Goal: Use online tool/utility: Utilize a website feature to perform a specific function

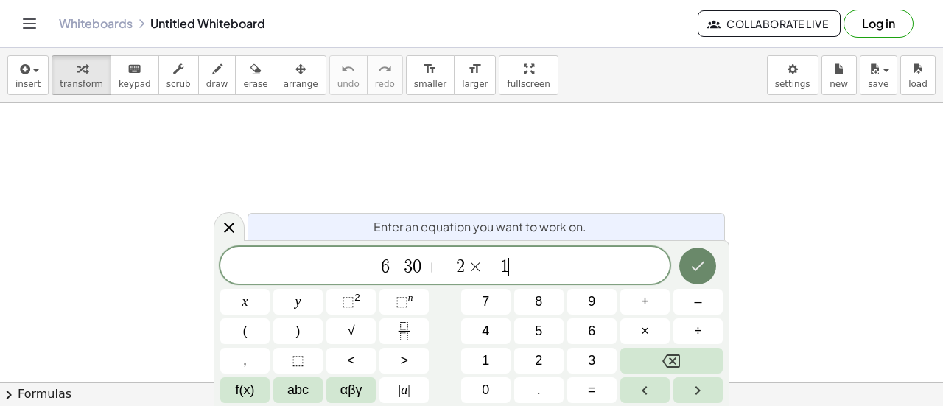
click at [701, 273] on icon "Done" at bounding box center [698, 266] width 18 height 18
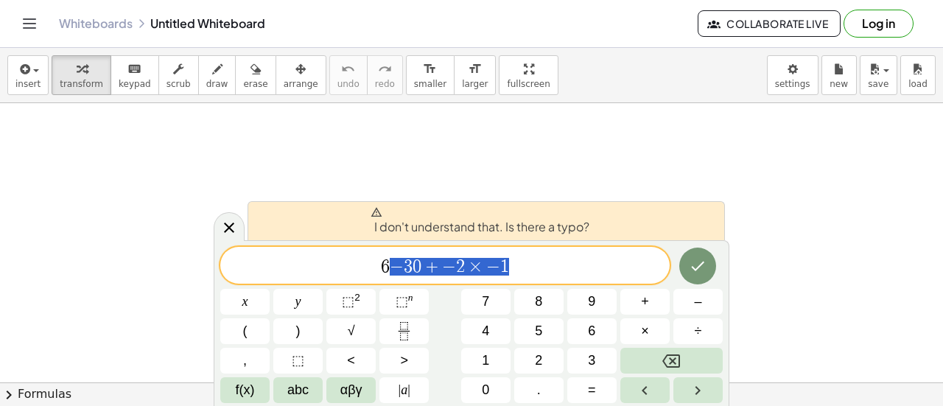
drag, startPoint x: 583, startPoint y: 278, endPoint x: 363, endPoint y: 271, distance: 220.4
click at [363, 271] on span "6 − 3 0 ​ + − 2 × − 1" at bounding box center [444, 266] width 449 height 21
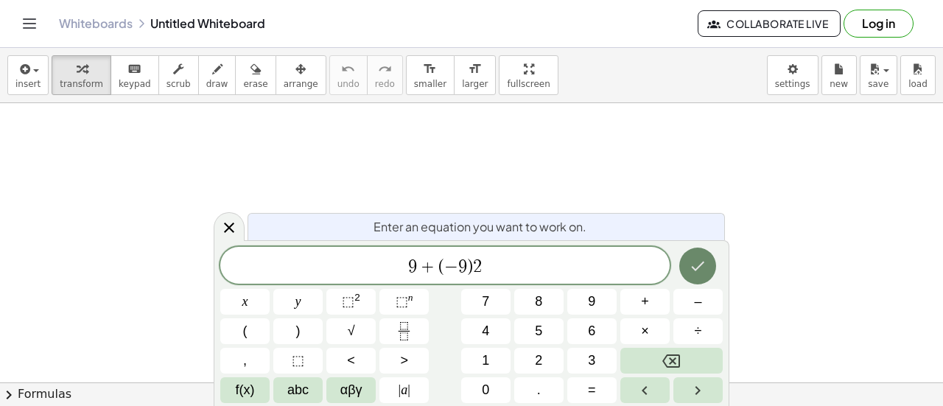
click at [696, 259] on icon "Done" at bounding box center [698, 266] width 18 height 18
click at [353, 304] on span "⬚" at bounding box center [348, 301] width 13 height 15
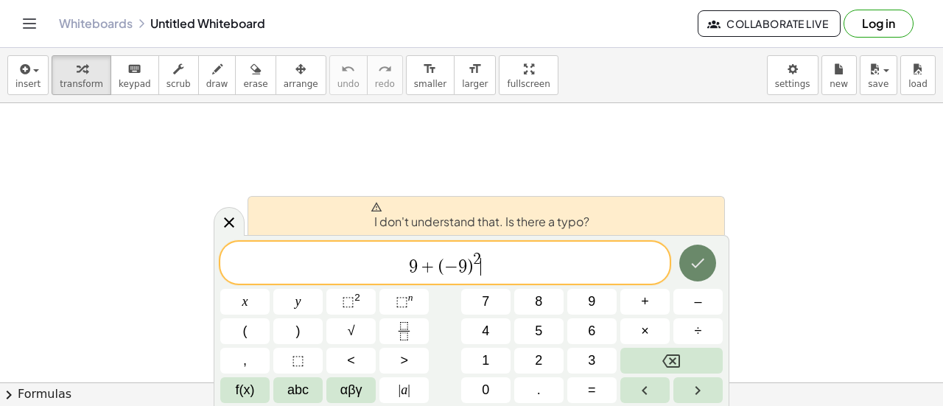
click at [694, 268] on icon "Done" at bounding box center [698, 263] width 18 height 18
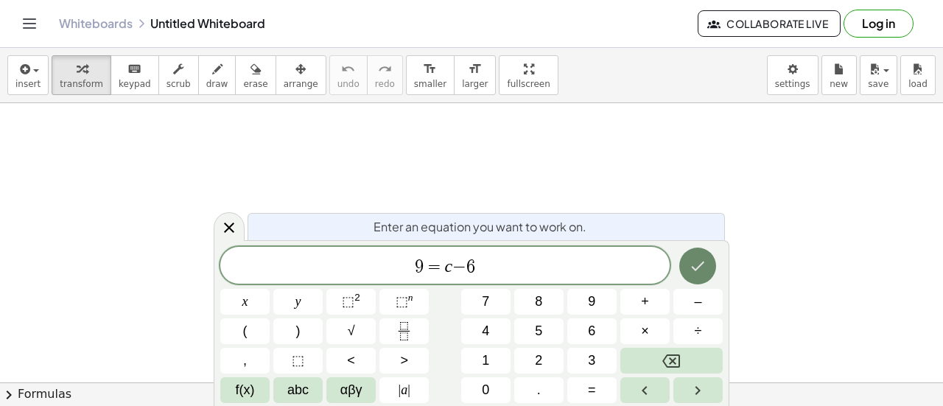
click at [712, 267] on button "Done" at bounding box center [697, 266] width 37 height 37
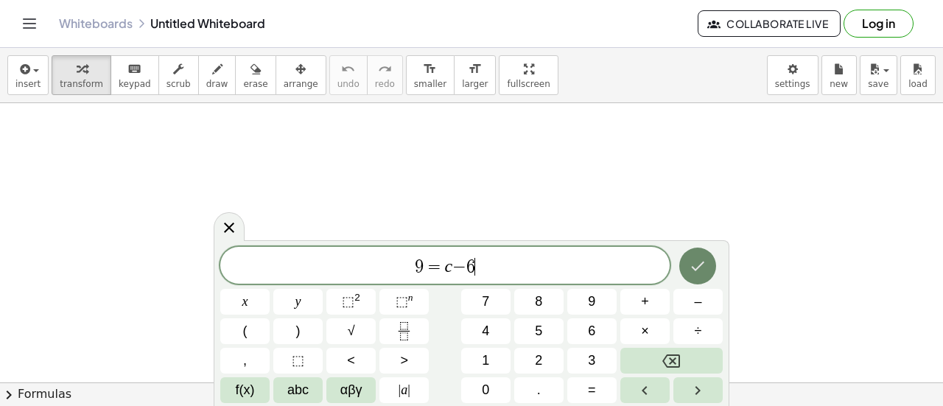
click at [703, 270] on icon "Done" at bounding box center [698, 266] width 18 height 18
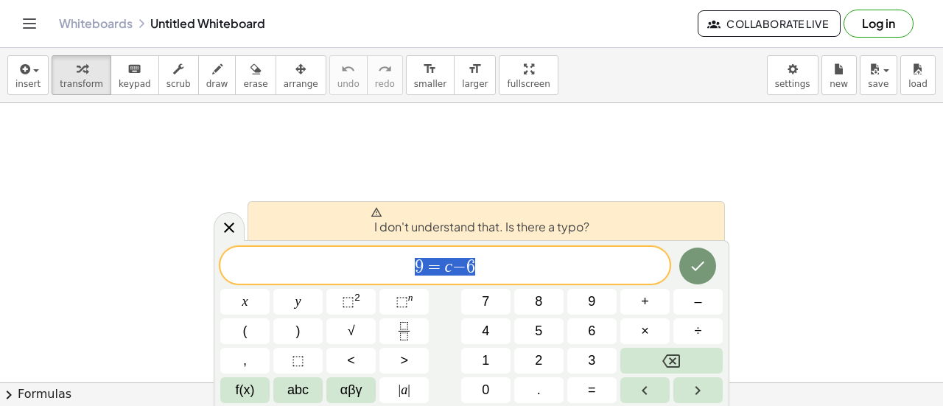
drag, startPoint x: 505, startPoint y: 262, endPoint x: 340, endPoint y: 256, distance: 164.4
click at [340, 256] on span "9 = c − 6" at bounding box center [444, 266] width 449 height 21
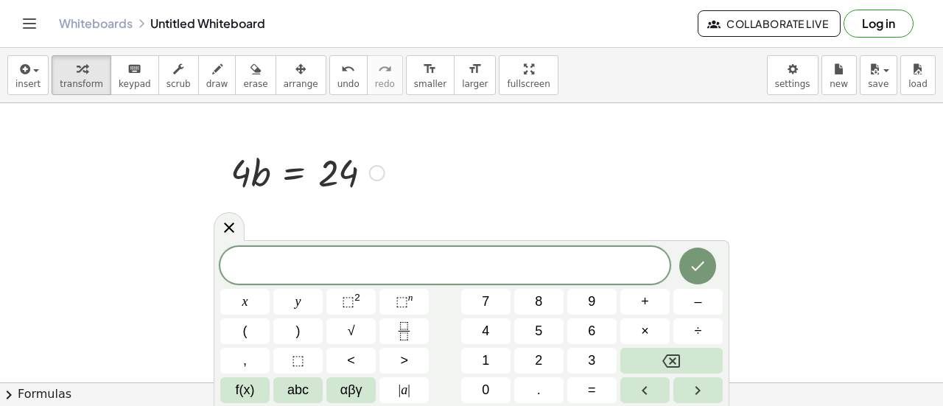
click at [295, 172] on div at bounding box center [307, 172] width 169 height 50
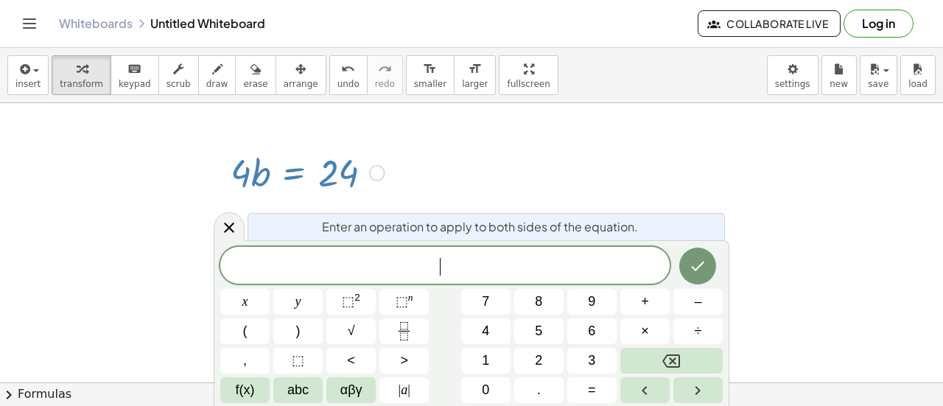
click at [381, 166] on div at bounding box center [377, 173] width 16 height 16
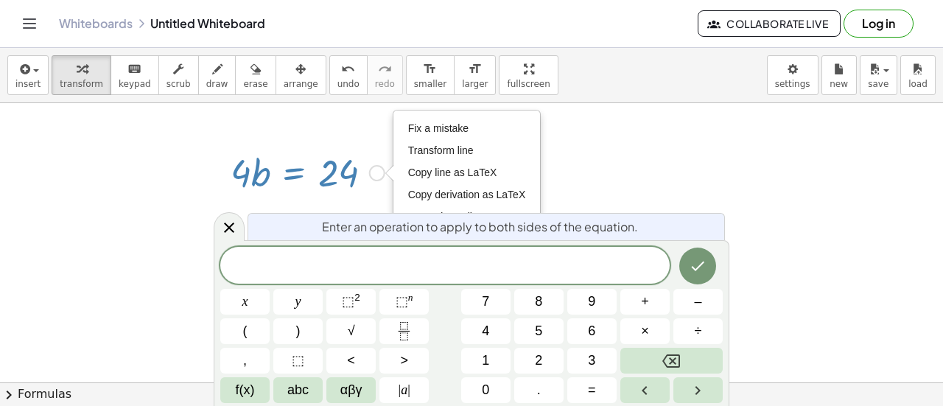
click at [379, 171] on div "Fix a mistake Transform line Copy line as LaTeX Copy derivation as LaTeX Expand…" at bounding box center [377, 173] width 16 height 16
click at [709, 259] on button "Done" at bounding box center [697, 266] width 37 height 37
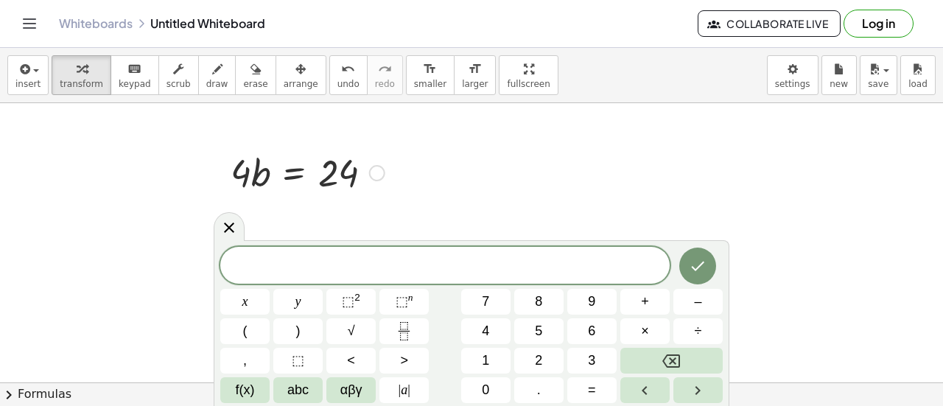
click at [301, 206] on icon at bounding box center [294, 209] width 15 height 15
click at [239, 226] on div at bounding box center [229, 225] width 31 height 29
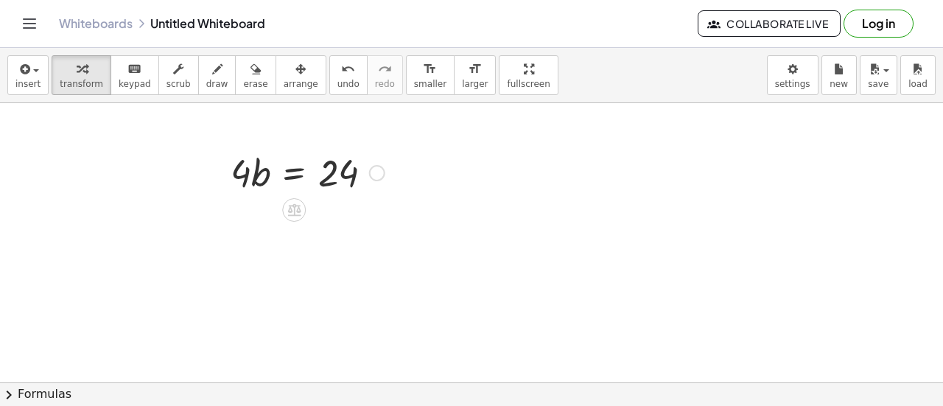
click at [374, 168] on div "Fix a mistake Transform line Copy line as LaTeX Copy derivation as LaTeX Expand…" at bounding box center [377, 173] width 16 height 16
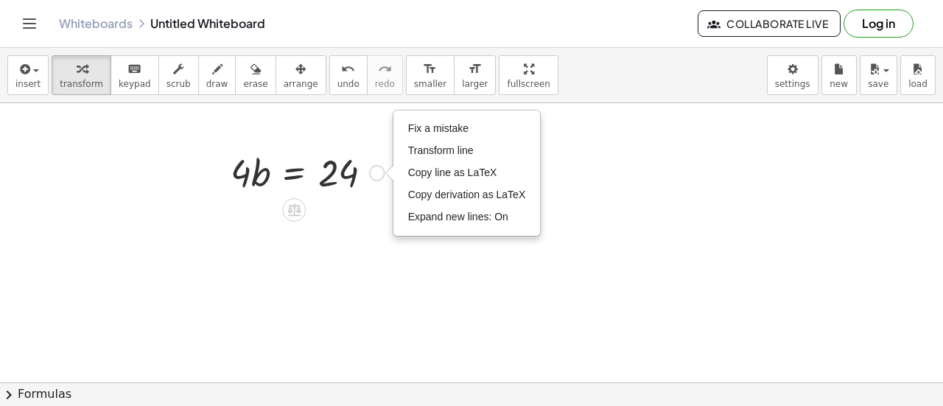
click at [311, 170] on div at bounding box center [307, 172] width 169 height 50
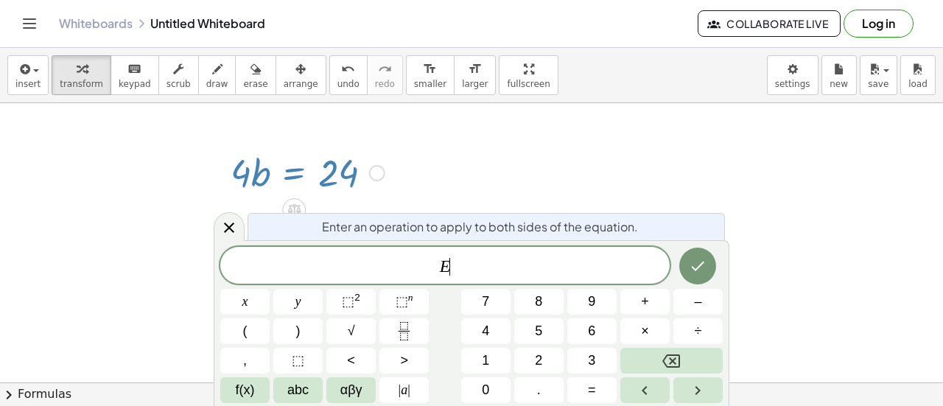
click at [298, 178] on div at bounding box center [307, 172] width 169 height 50
click at [288, 207] on icon at bounding box center [294, 209] width 15 height 15
click at [290, 172] on div at bounding box center [307, 172] width 169 height 50
click at [293, 204] on icon at bounding box center [293, 210] width 13 height 13
click at [294, 208] on span "×" at bounding box center [294, 210] width 9 height 21
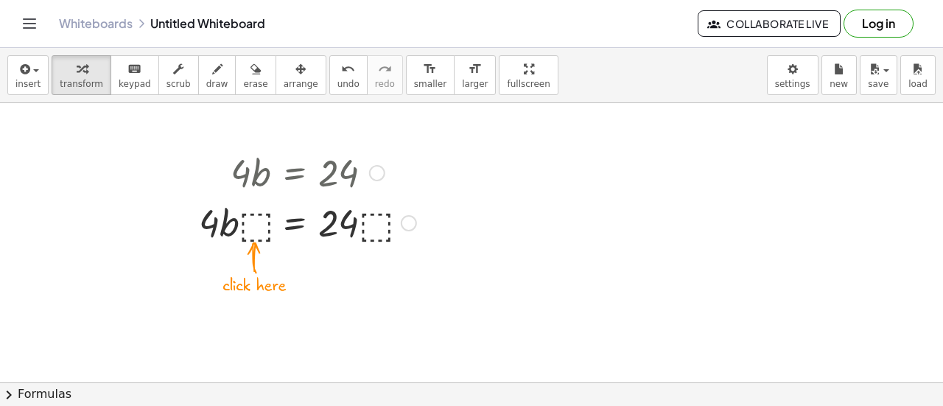
click at [296, 200] on div at bounding box center [308, 222] width 232 height 50
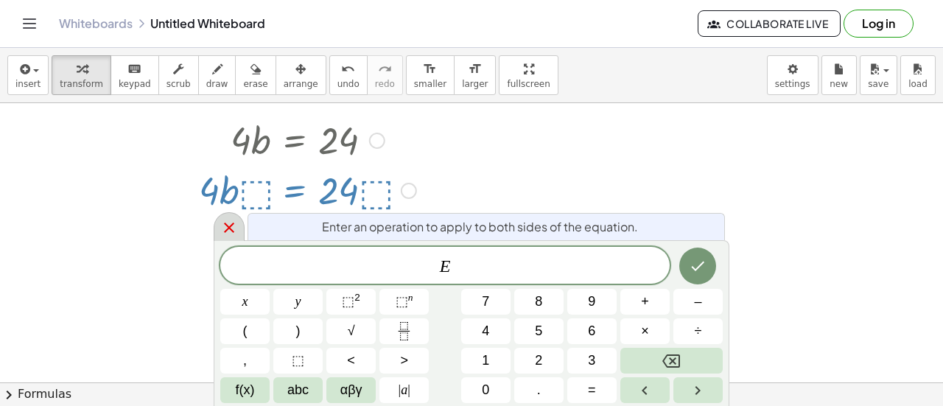
scroll to position [32, 0]
click at [255, 195] on div at bounding box center [308, 189] width 232 height 50
click at [407, 192] on div "Fix a mistake Transform line Copy line as LaTeX Copy derivation as LaTeX Expand…" at bounding box center [409, 191] width 16 height 16
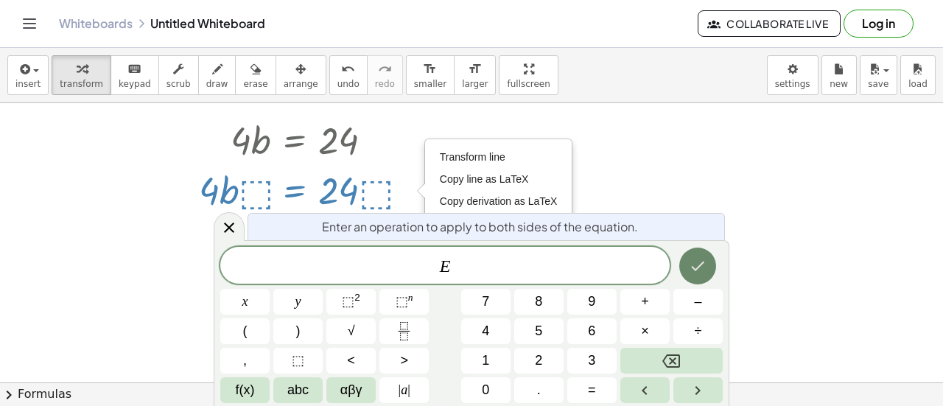
click at [706, 262] on icon "Done" at bounding box center [698, 266] width 18 height 18
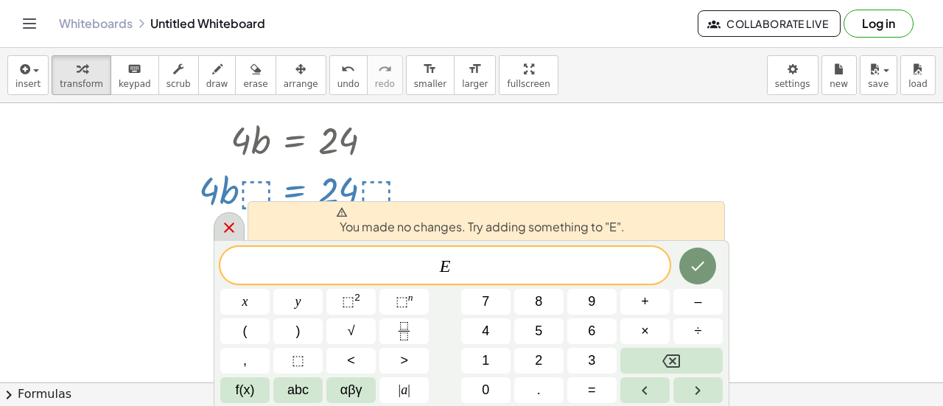
click at [218, 230] on div at bounding box center [229, 226] width 31 height 29
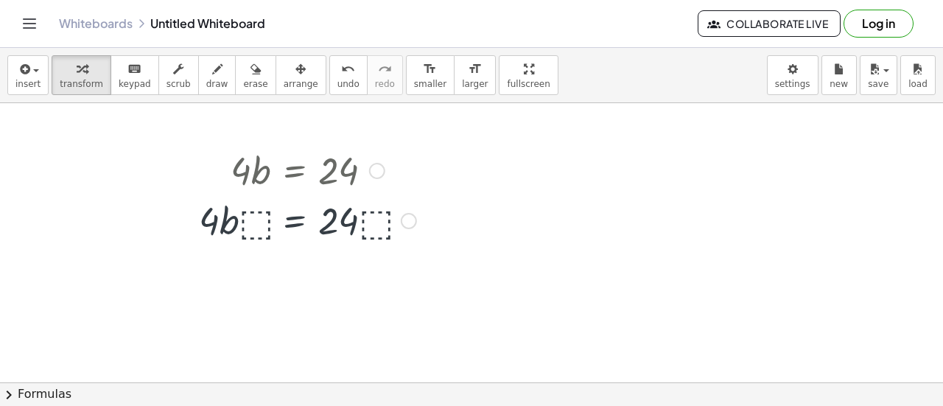
scroll to position [0, 0]
click at [242, 217] on div at bounding box center [308, 222] width 232 height 50
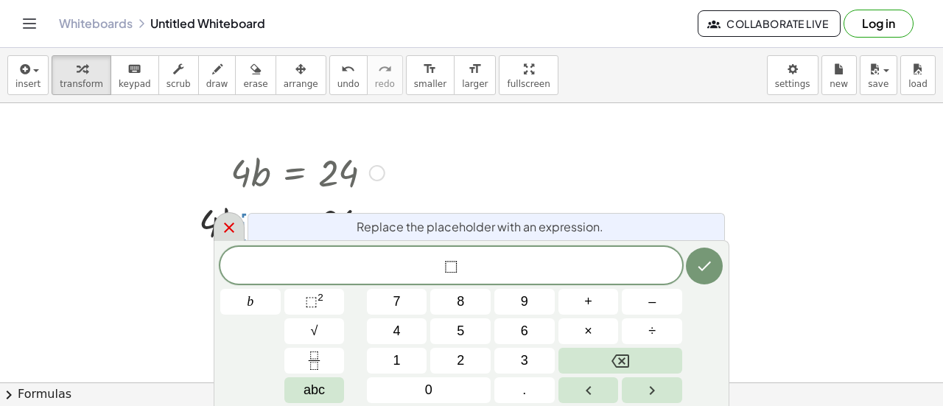
click at [221, 223] on icon at bounding box center [229, 228] width 18 height 18
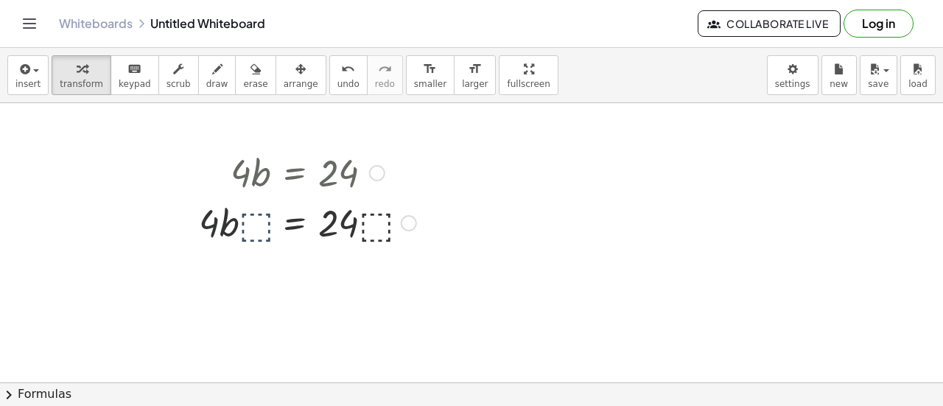
click at [212, 232] on div at bounding box center [308, 222] width 232 height 50
click at [379, 176] on div at bounding box center [377, 173] width 16 height 16
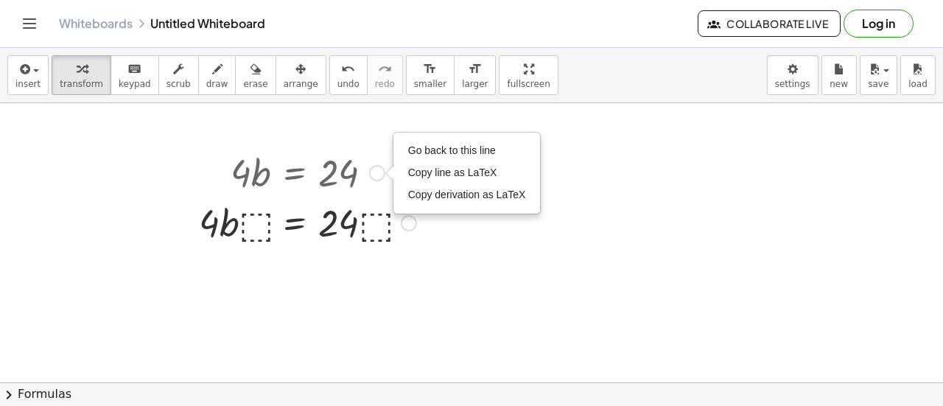
click at [307, 158] on div at bounding box center [308, 172] width 232 height 50
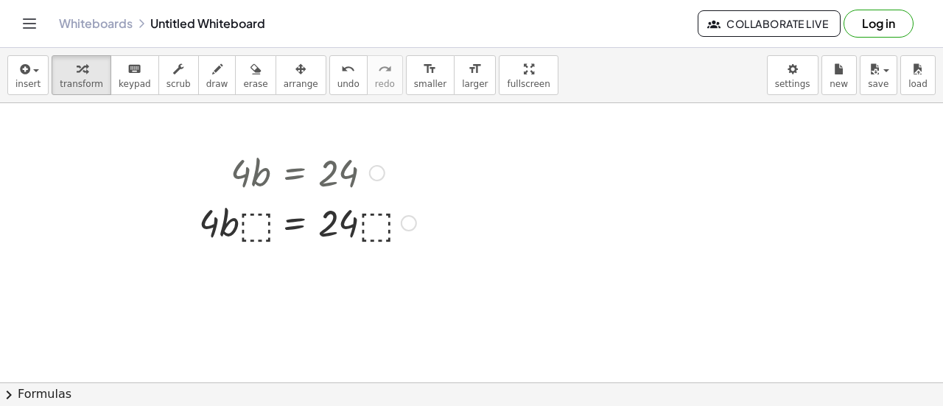
click at [227, 242] on div at bounding box center [308, 222] width 232 height 50
click at [379, 172] on div "Go back to this line Copy line as LaTeX Copy derivation as LaTeX" at bounding box center [377, 173] width 16 height 16
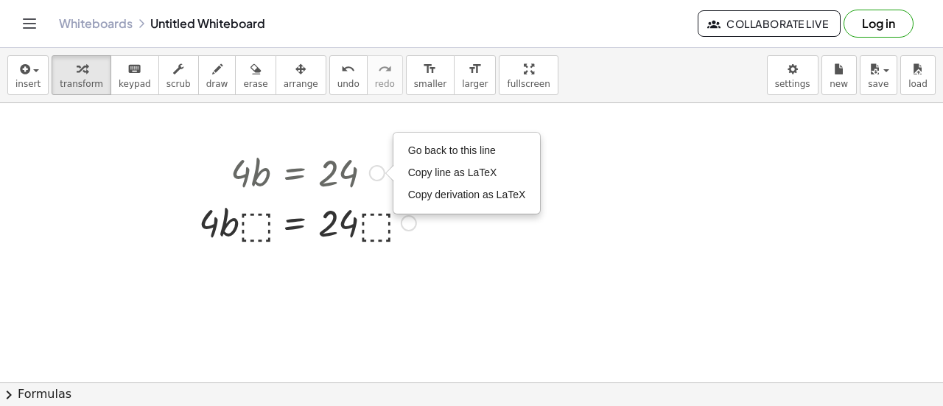
click at [377, 172] on div "Go back to this line Copy line as LaTeX Copy derivation as LaTeX" at bounding box center [377, 173] width 16 height 16
click at [271, 232] on div at bounding box center [308, 222] width 232 height 50
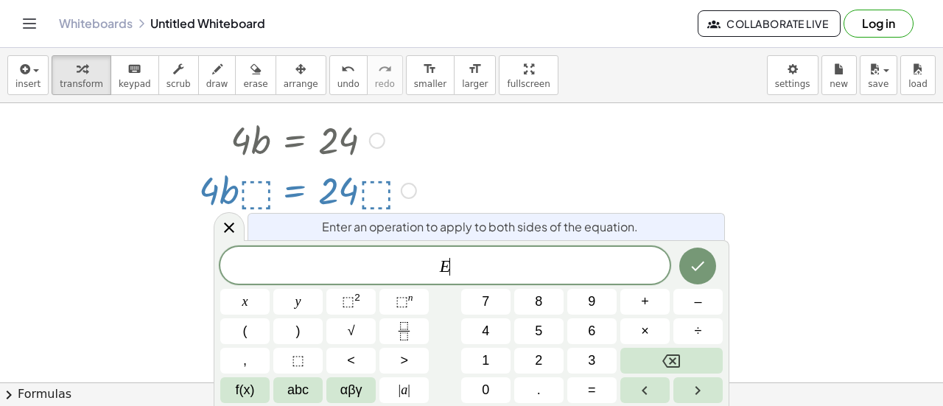
scroll to position [32, 0]
click at [693, 272] on icon "Done" at bounding box center [698, 266] width 18 height 18
click at [704, 268] on icon "Done" at bounding box center [698, 266] width 18 height 18
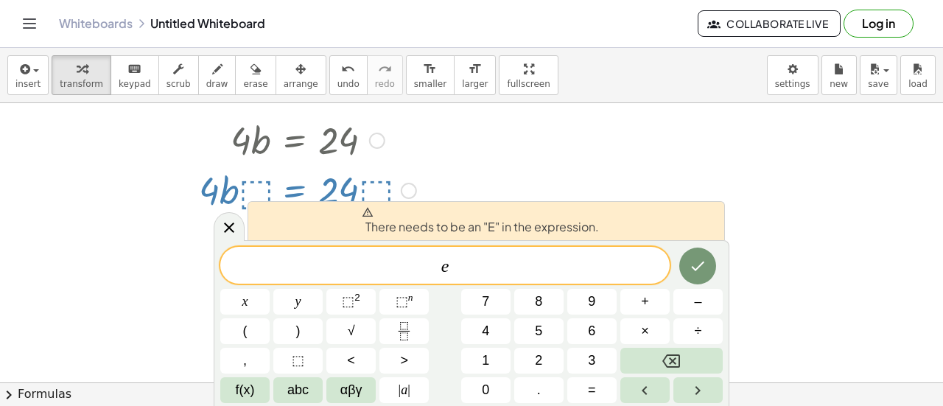
click at [557, 268] on span "e ​" at bounding box center [444, 266] width 449 height 21
click at [712, 259] on button "Done" at bounding box center [697, 266] width 37 height 37
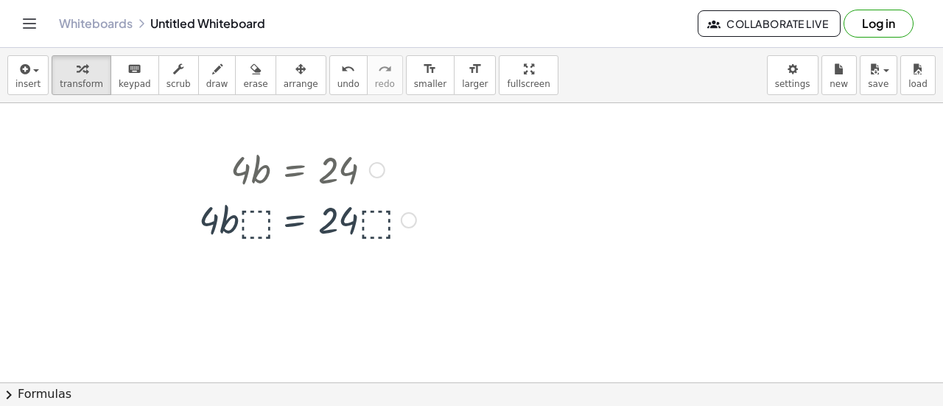
scroll to position [0, 0]
click at [256, 225] on div at bounding box center [308, 222] width 232 height 50
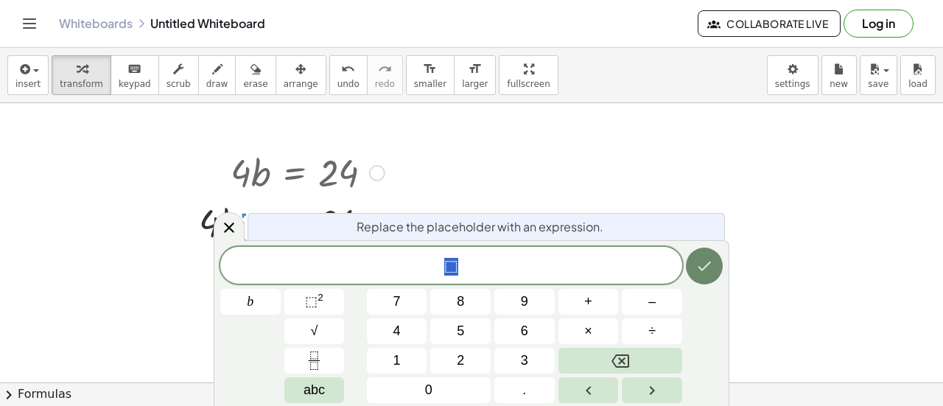
click at [697, 275] on icon "Done" at bounding box center [705, 266] width 18 height 18
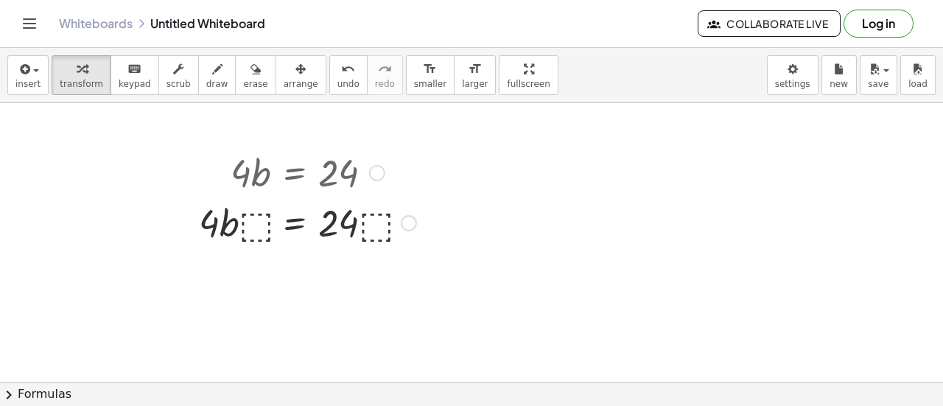
click at [283, 223] on div at bounding box center [308, 222] width 232 height 50
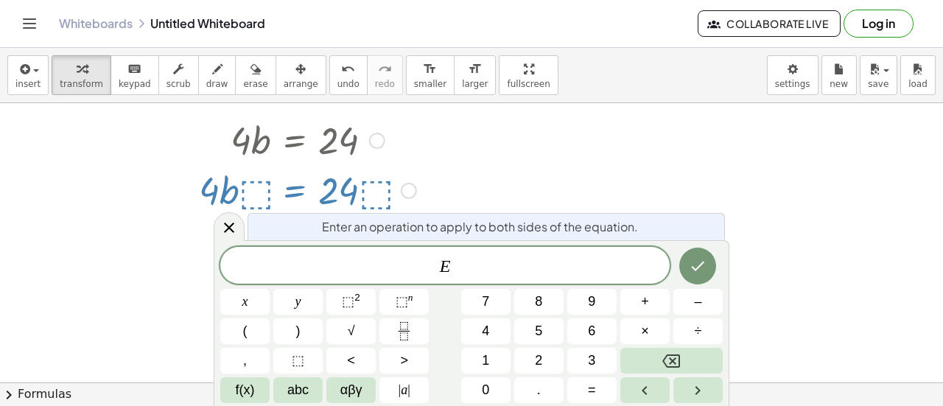
scroll to position [32, 0]
click at [290, 188] on div at bounding box center [308, 189] width 232 height 50
click at [294, 127] on div at bounding box center [308, 139] width 232 height 50
click at [341, 69] on icon "undo" at bounding box center [348, 69] width 14 height 18
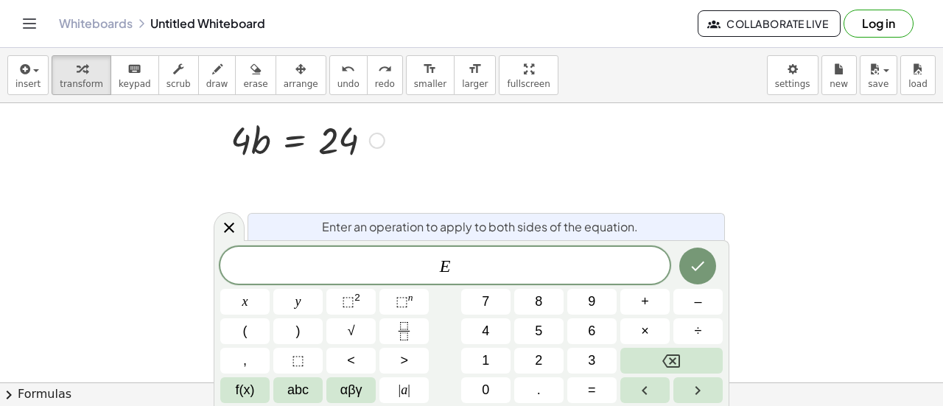
click at [394, 189] on div "· 4 · b = 24 Go back to this line Copy line as LaTeX Copy derivation as LaTeX" at bounding box center [302, 165] width 251 height 108
click at [295, 145] on div at bounding box center [308, 139] width 232 height 50
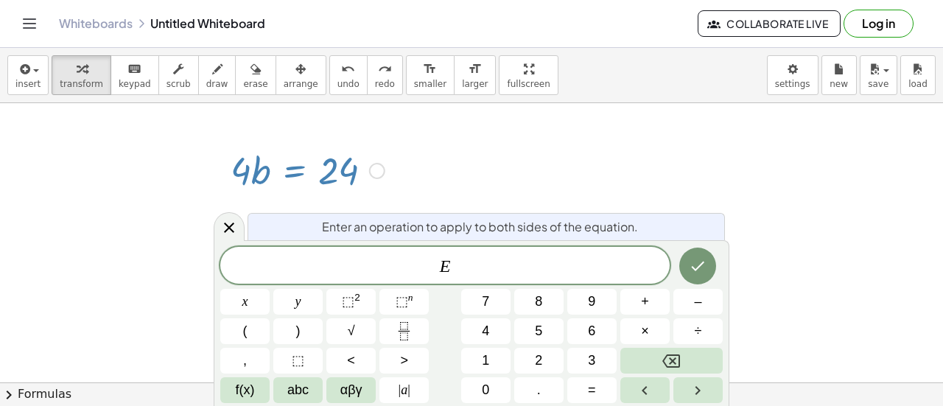
scroll to position [0, 0]
click at [237, 231] on div at bounding box center [229, 226] width 31 height 29
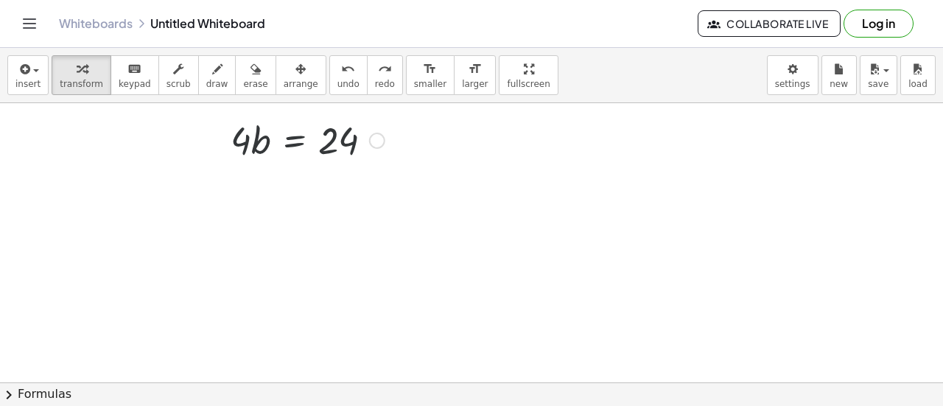
scroll to position [32, 0]
click at [296, 141] on div at bounding box center [308, 139] width 232 height 50
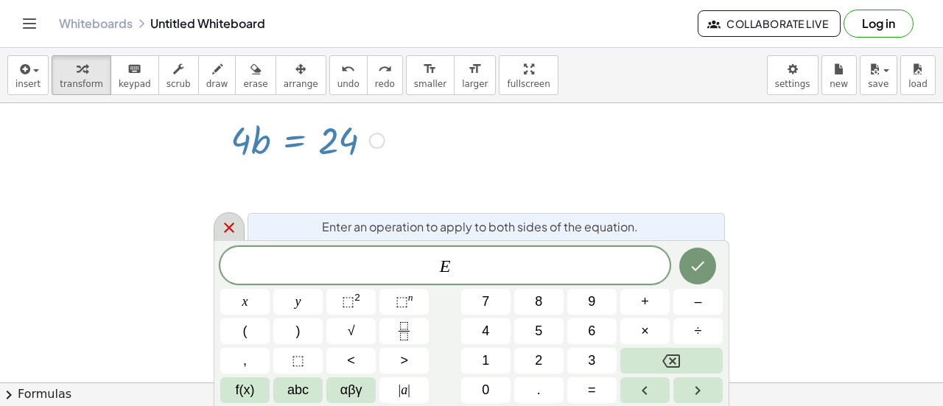
click at [224, 225] on icon at bounding box center [229, 228] width 10 height 10
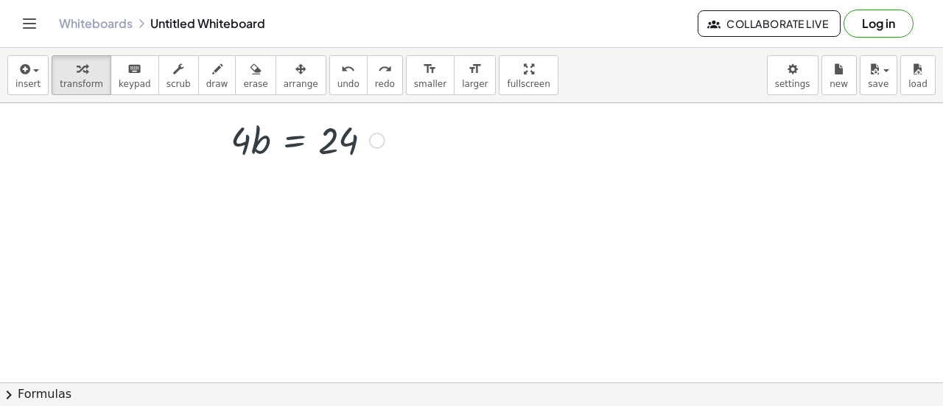
click at [253, 142] on div at bounding box center [308, 139] width 232 height 50
click at [335, 138] on div at bounding box center [308, 139] width 232 height 50
click at [375, 136] on div "Go back to this line Copy line as LaTeX Copy derivation as LaTeX" at bounding box center [377, 141] width 16 height 16
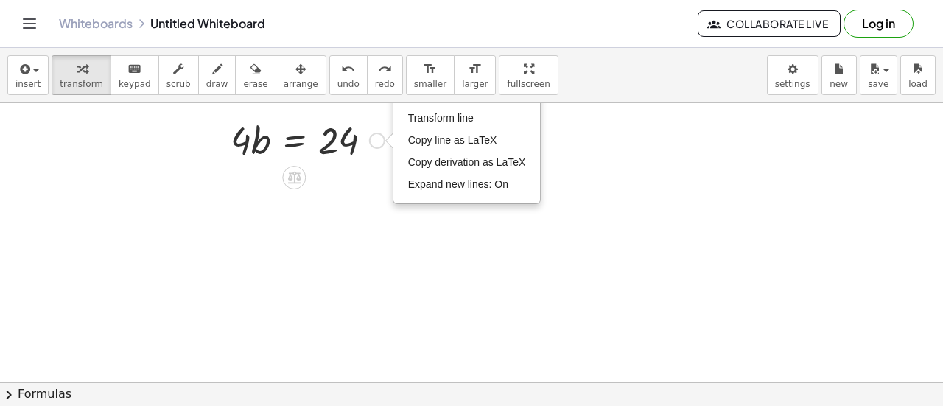
click at [339, 186] on div "· 4 · b = 24 Fix a mistake Transform line Copy line as LaTeX Copy derivation as…" at bounding box center [302, 165] width 251 height 108
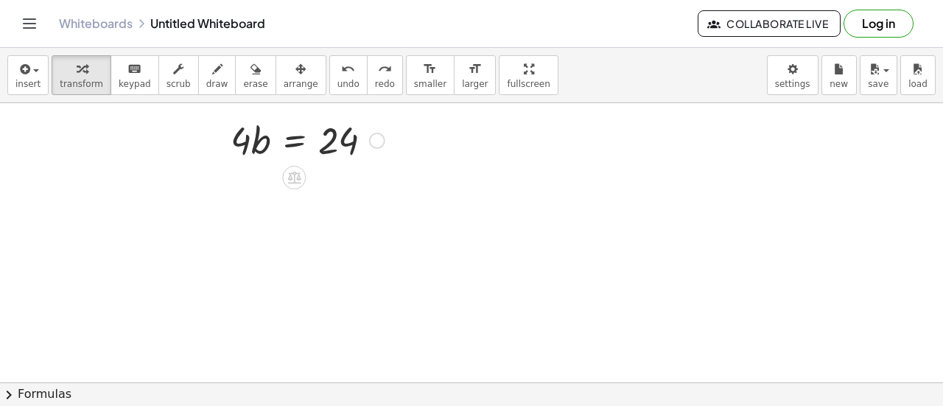
click at [304, 188] on div "· 4 · b = 24 Fix a mistake Transform line Copy line as LaTeX Copy derivation as…" at bounding box center [302, 165] width 251 height 108
click at [295, 178] on icon at bounding box center [294, 176] width 15 height 15
click at [321, 176] on span "÷" at bounding box center [324, 177] width 8 height 21
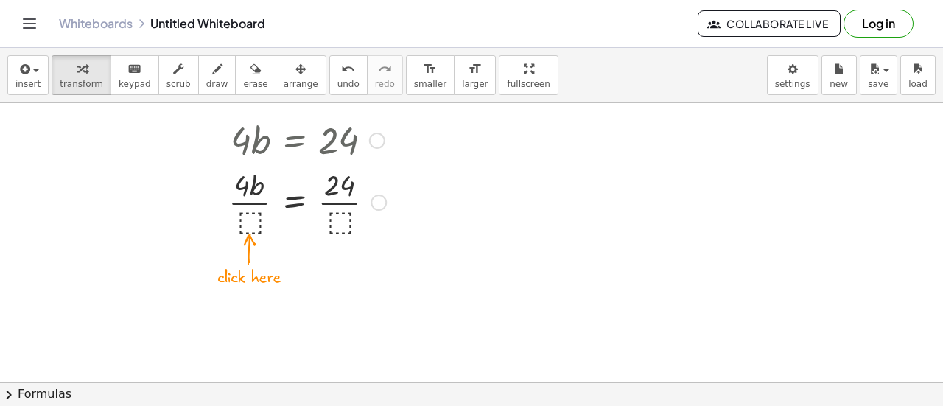
click at [246, 229] on div at bounding box center [308, 201] width 232 height 74
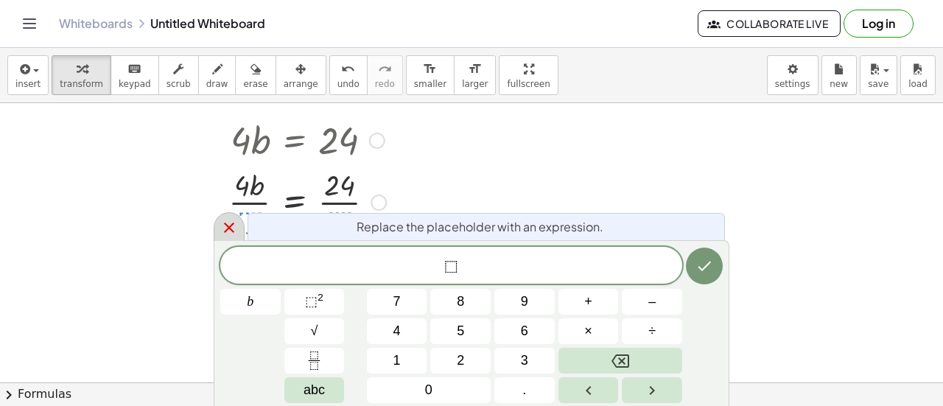
click at [229, 225] on icon at bounding box center [229, 228] width 18 height 18
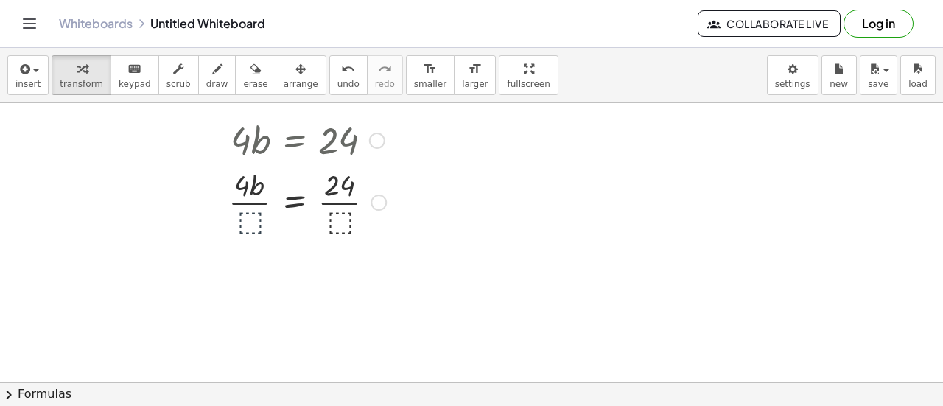
click at [248, 220] on div at bounding box center [308, 201] width 232 height 74
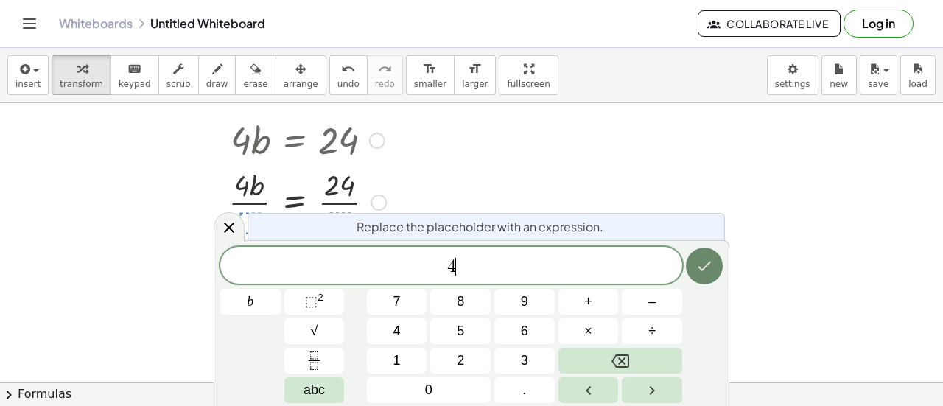
click at [701, 256] on button "Done" at bounding box center [704, 266] width 37 height 37
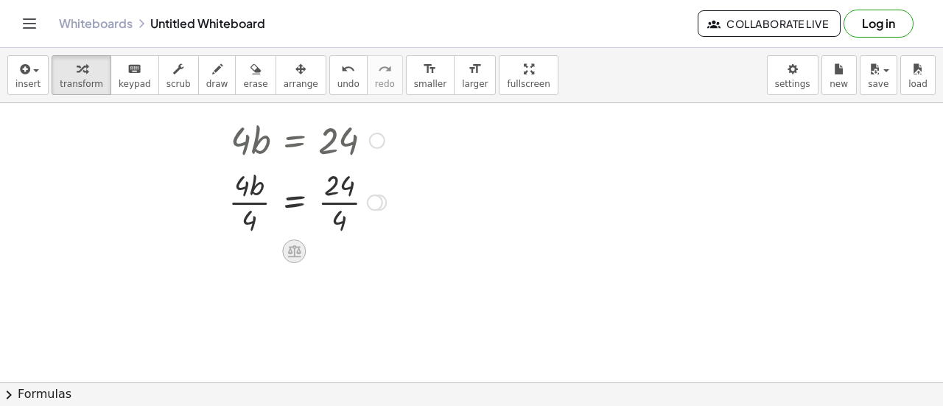
click at [287, 256] on icon at bounding box center [294, 250] width 15 height 15
click at [321, 251] on span "÷" at bounding box center [324, 251] width 8 height 21
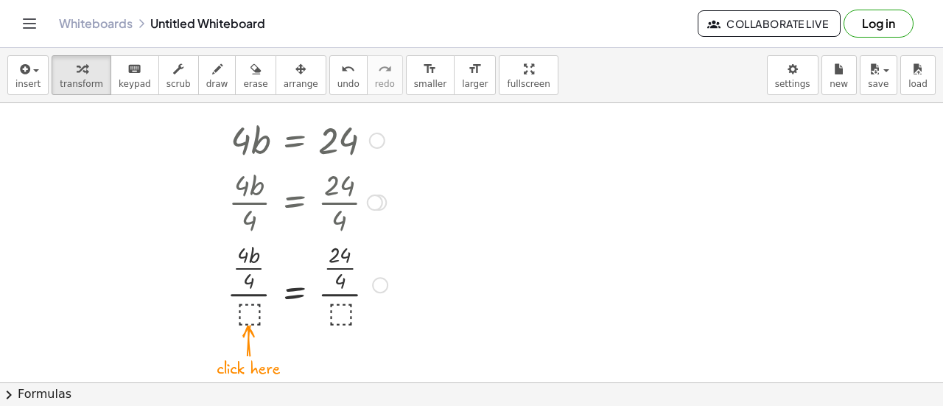
click at [251, 309] on div at bounding box center [308, 283] width 232 height 91
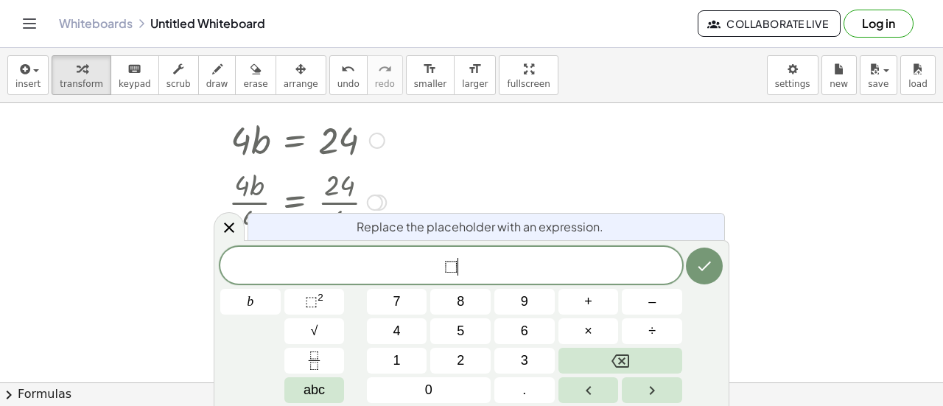
click at [500, 259] on span "⬚ ​" at bounding box center [451, 266] width 462 height 21
click at [699, 256] on button "Done" at bounding box center [704, 266] width 37 height 37
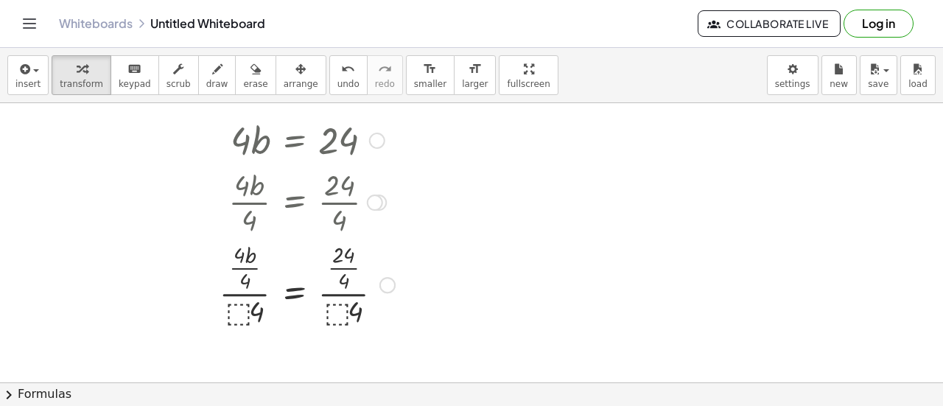
click at [340, 307] on div at bounding box center [308, 283] width 232 height 91
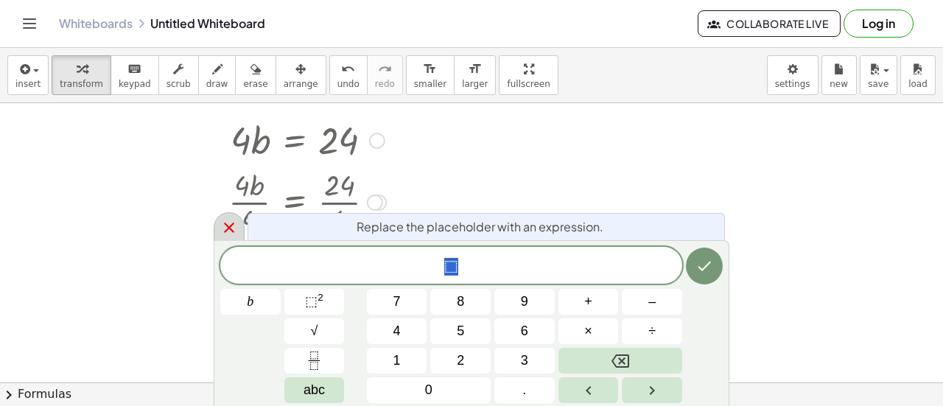
click at [230, 226] on icon at bounding box center [229, 228] width 10 height 10
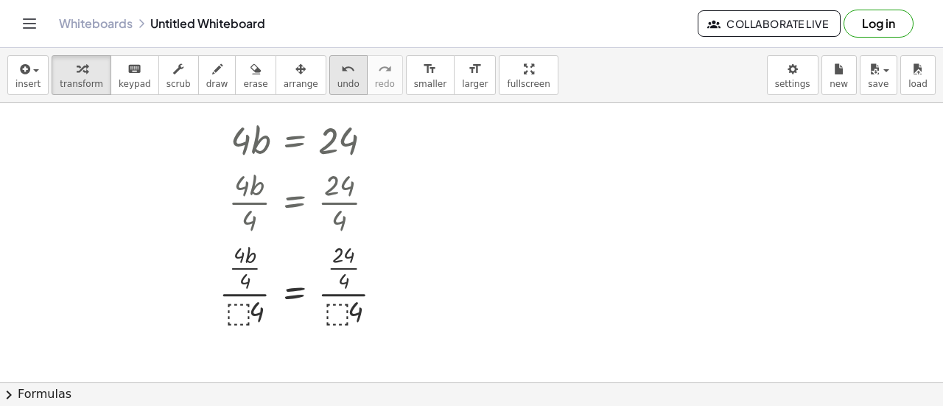
click at [337, 82] on span "undo" at bounding box center [348, 84] width 22 height 10
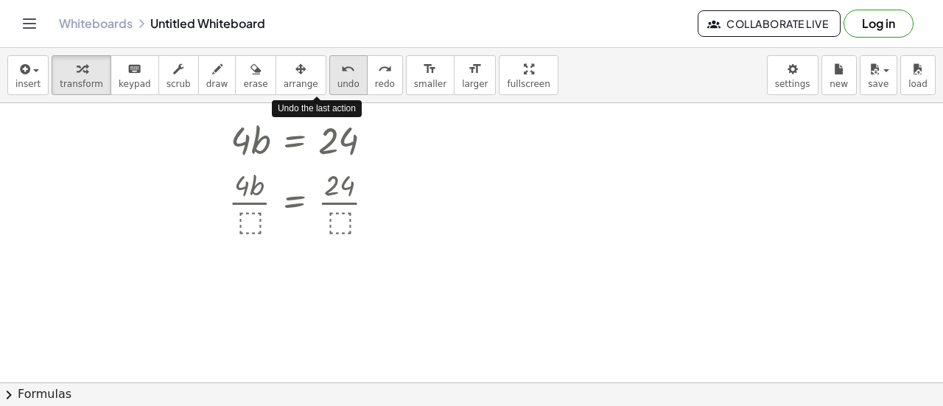
click at [337, 82] on span "undo" at bounding box center [348, 84] width 22 height 10
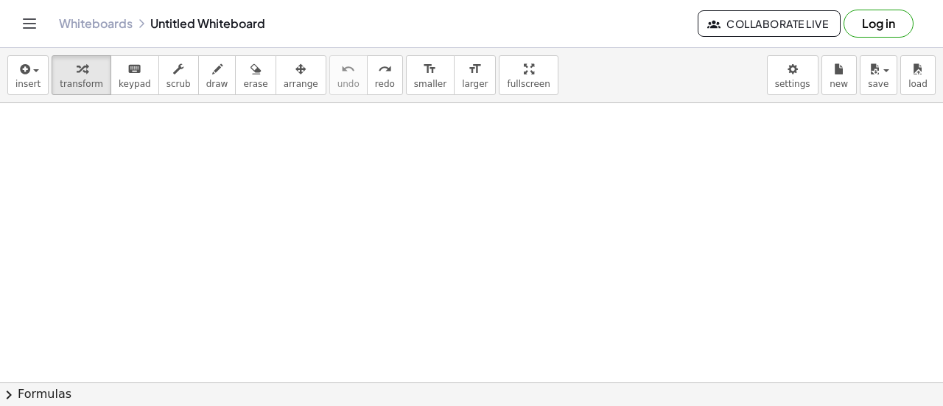
click at [274, 142] on div at bounding box center [471, 399] width 943 height 657
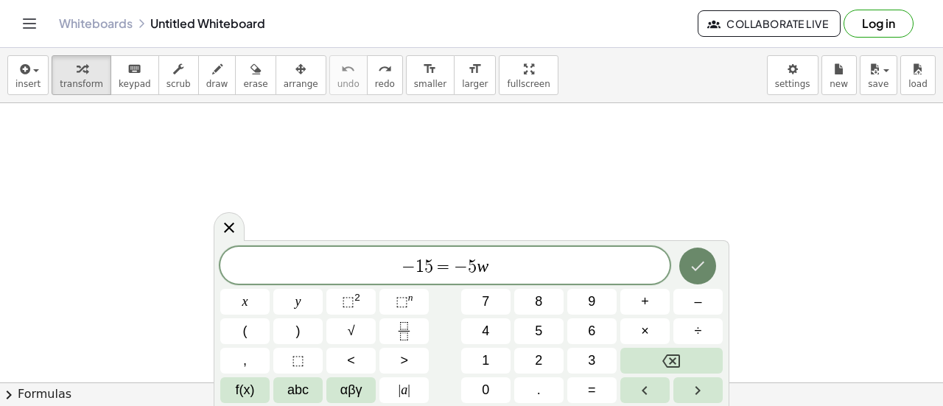
click at [690, 259] on icon "Done" at bounding box center [698, 266] width 18 height 18
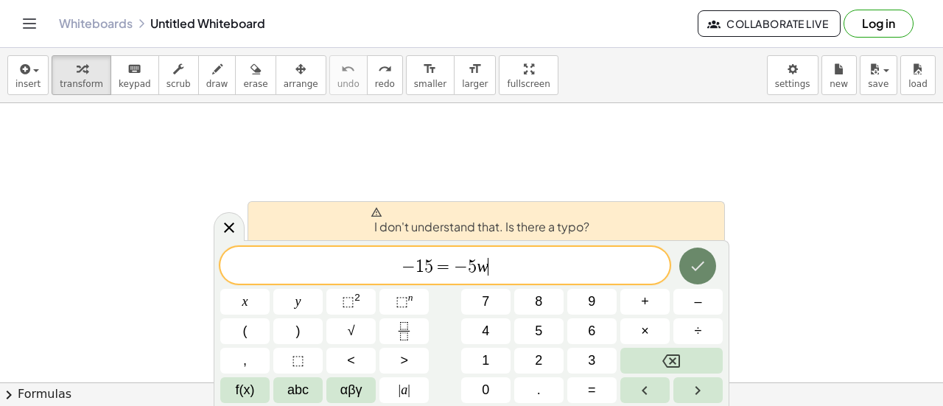
click at [697, 277] on button "Done" at bounding box center [697, 266] width 37 height 37
click at [595, 278] on div "− 1 5 = − 5 w" at bounding box center [444, 265] width 449 height 37
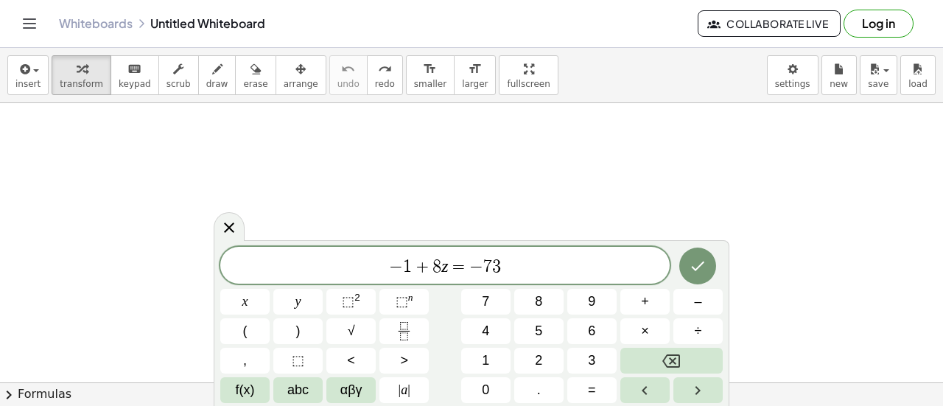
click at [270, 289] on div at bounding box center [244, 302] width 49 height 26
click at [690, 250] on button "Done" at bounding box center [697, 266] width 37 height 37
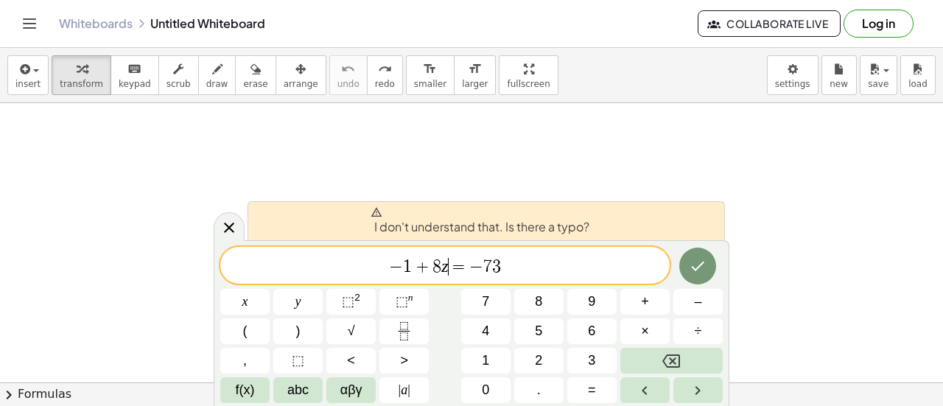
click at [447, 270] on var "z" at bounding box center [444, 265] width 7 height 19
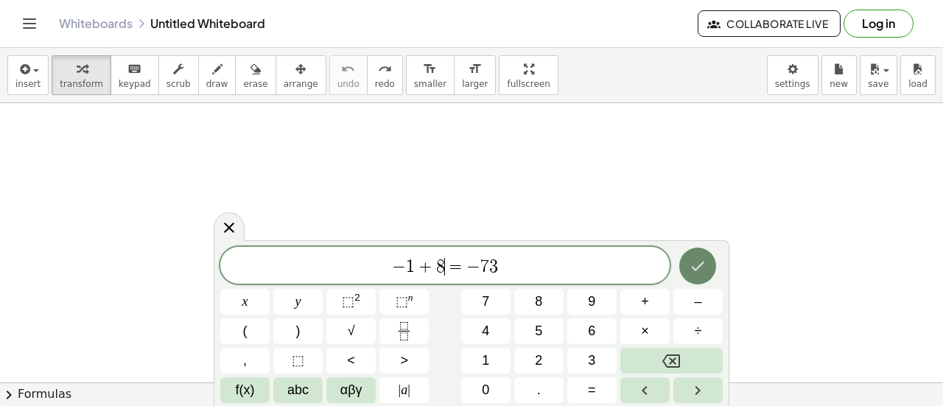
click at [691, 270] on icon "Done" at bounding box center [698, 266] width 18 height 18
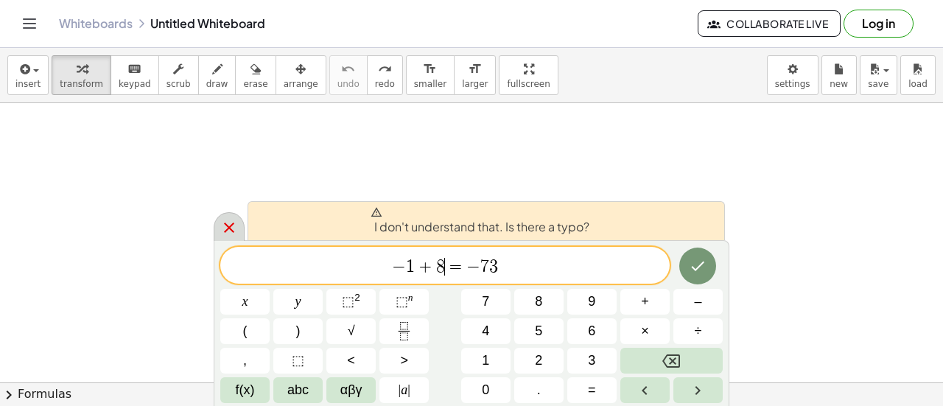
click at [236, 224] on icon at bounding box center [229, 228] width 18 height 18
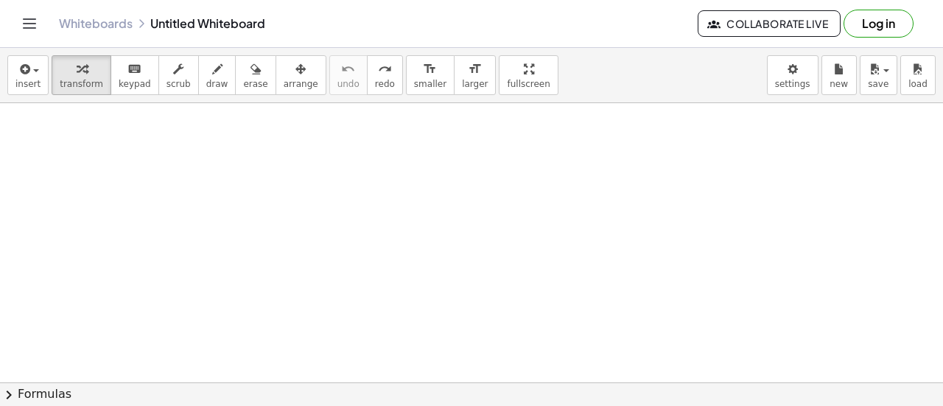
click at [239, 183] on div at bounding box center [471, 399] width 943 height 657
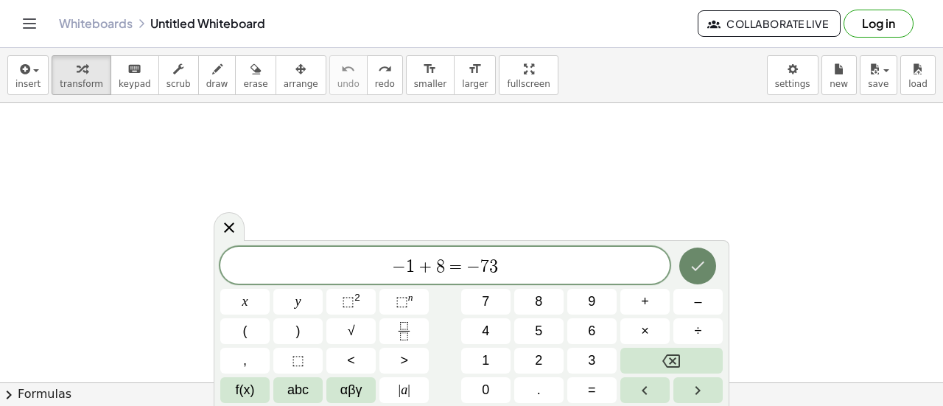
click at [698, 279] on button "Done" at bounding box center [697, 266] width 37 height 37
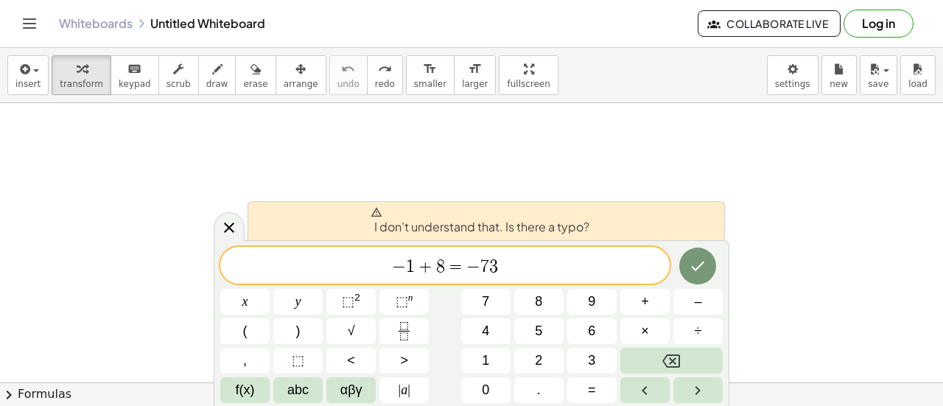
click at [229, 207] on div at bounding box center [471, 399] width 943 height 657
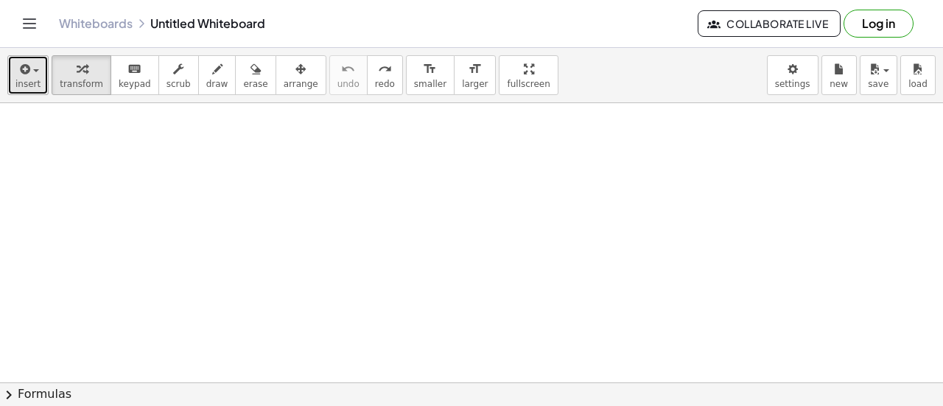
click at [27, 83] on span "insert" at bounding box center [27, 84] width 25 height 10
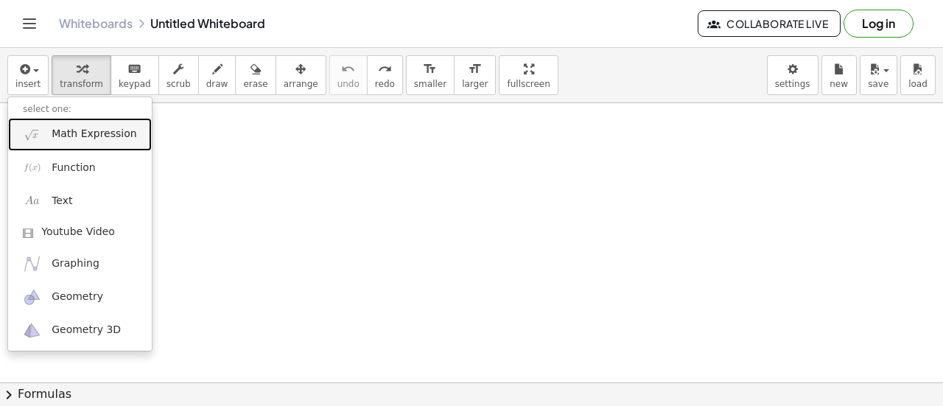
click at [66, 130] on span "Math Expression" at bounding box center [94, 134] width 85 height 15
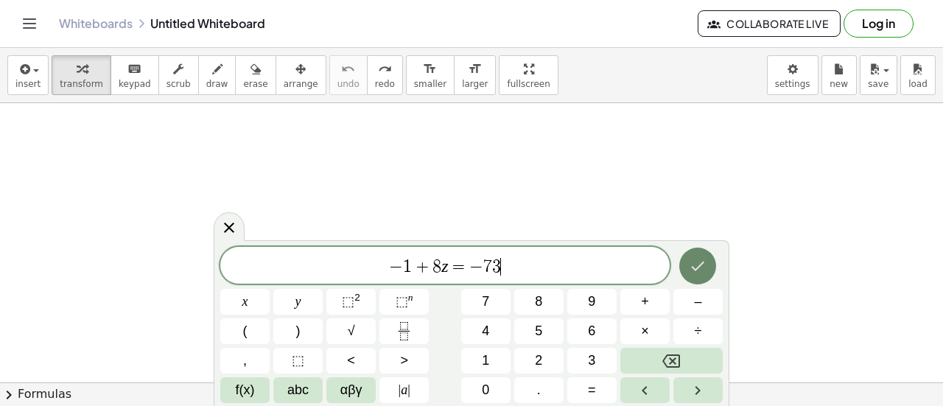
click at [689, 262] on icon "Done" at bounding box center [698, 266] width 18 height 18
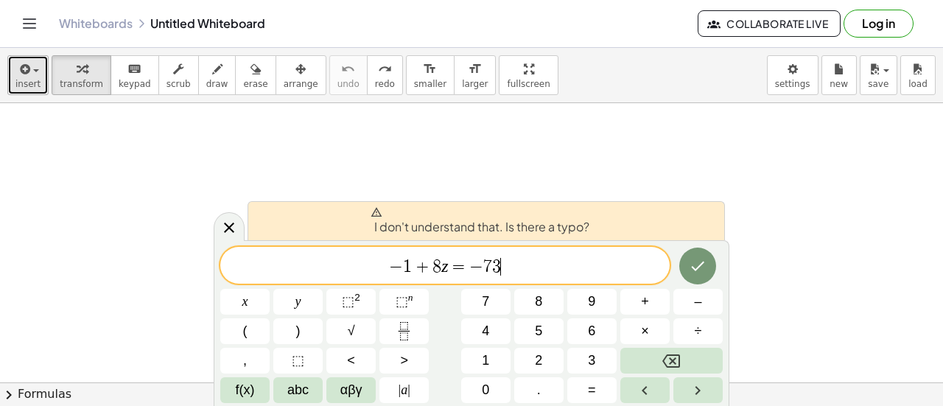
click at [38, 79] on button "insert" at bounding box center [27, 75] width 41 height 40
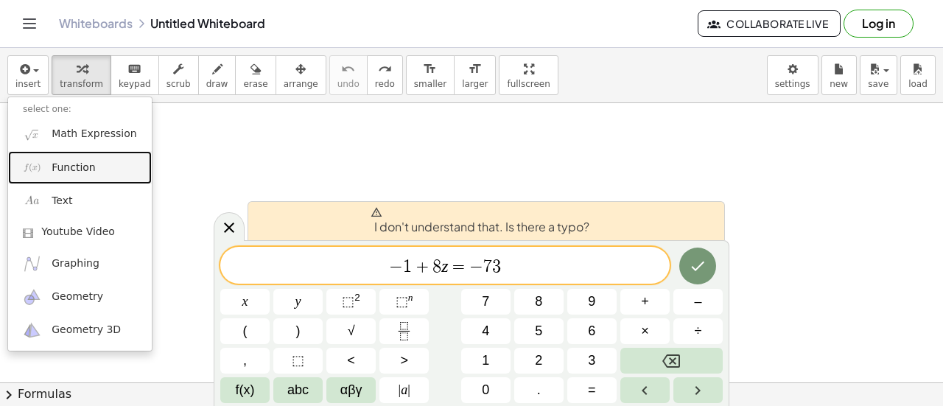
click at [65, 161] on span "Function" at bounding box center [74, 168] width 44 height 15
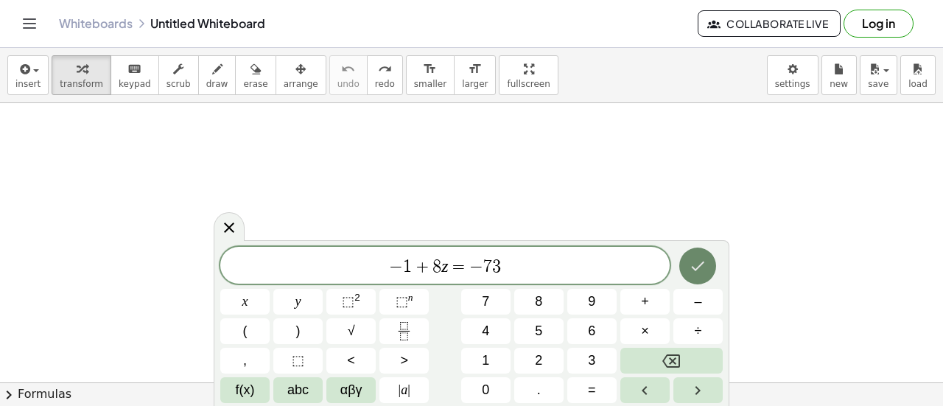
click at [690, 273] on icon "Done" at bounding box center [698, 266] width 18 height 18
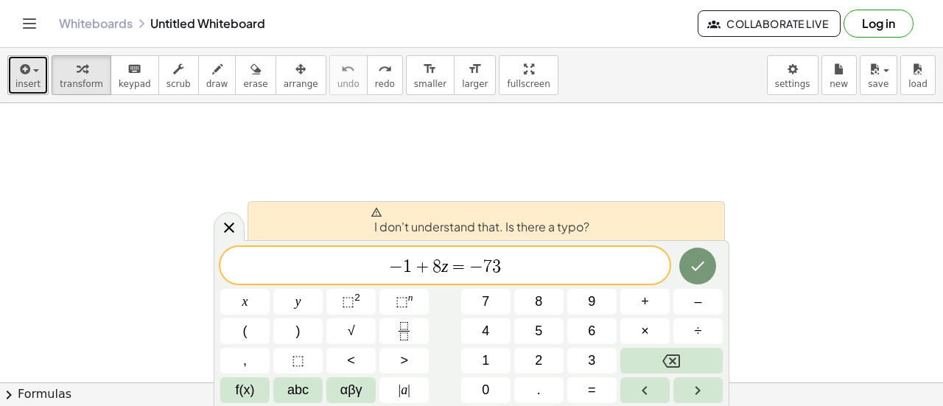
click at [28, 76] on icon "button" at bounding box center [23, 69] width 13 height 18
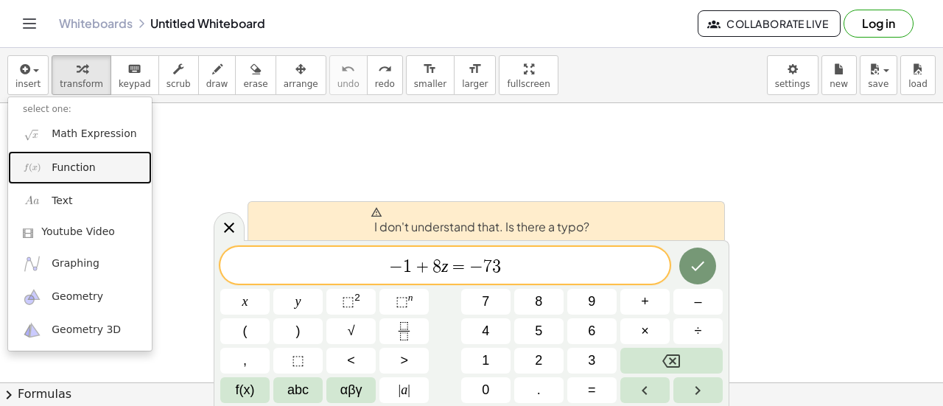
click at [43, 153] on link "Function" at bounding box center [80, 167] width 144 height 33
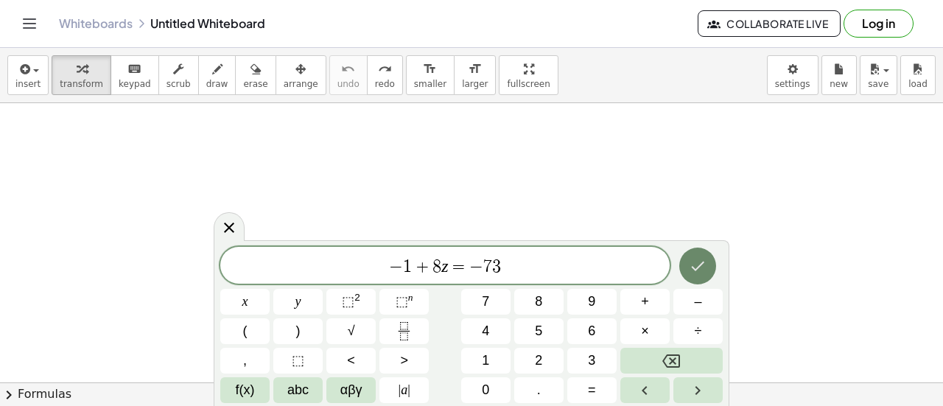
click at [701, 264] on icon "Done" at bounding box center [698, 266] width 18 height 18
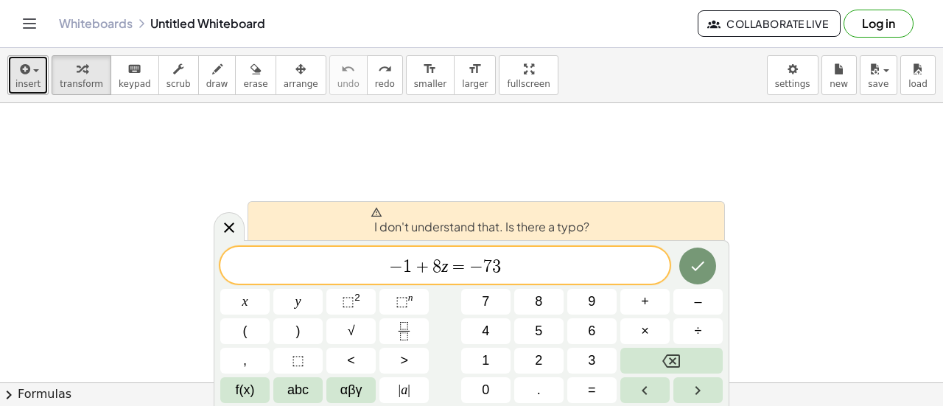
click at [21, 71] on icon "button" at bounding box center [23, 69] width 13 height 18
